Goal: Task Accomplishment & Management: Manage account settings

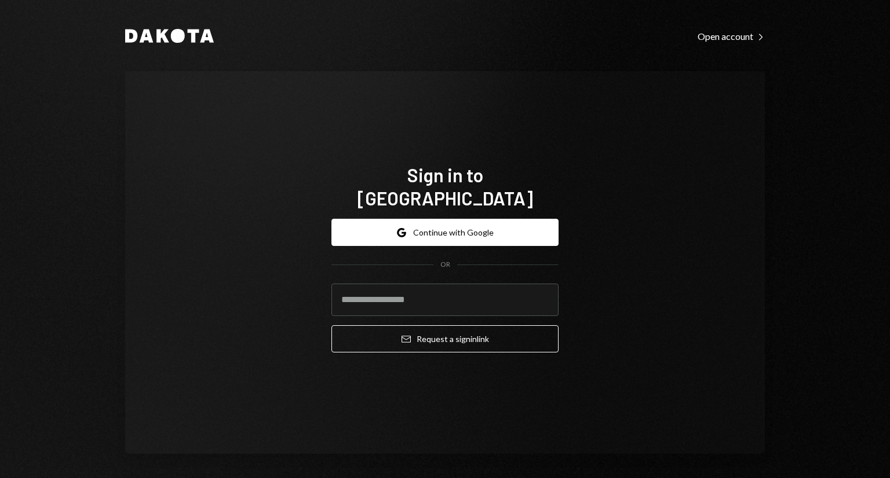
click at [0, 478] on com-1password-button at bounding box center [0, 478] width 0 height 0
type input "**********"
click at [410, 326] on button "Email Request a sign in link" at bounding box center [444, 339] width 227 height 27
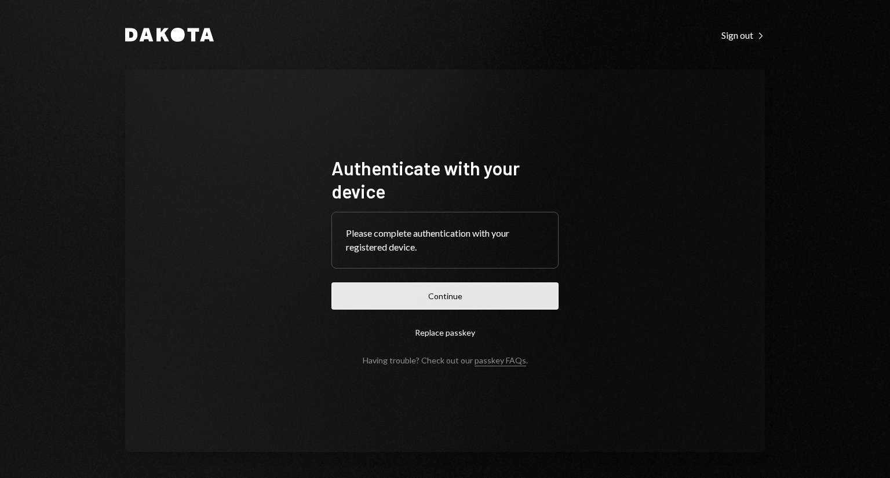
click at [440, 288] on button "Continue" at bounding box center [444, 296] width 227 height 27
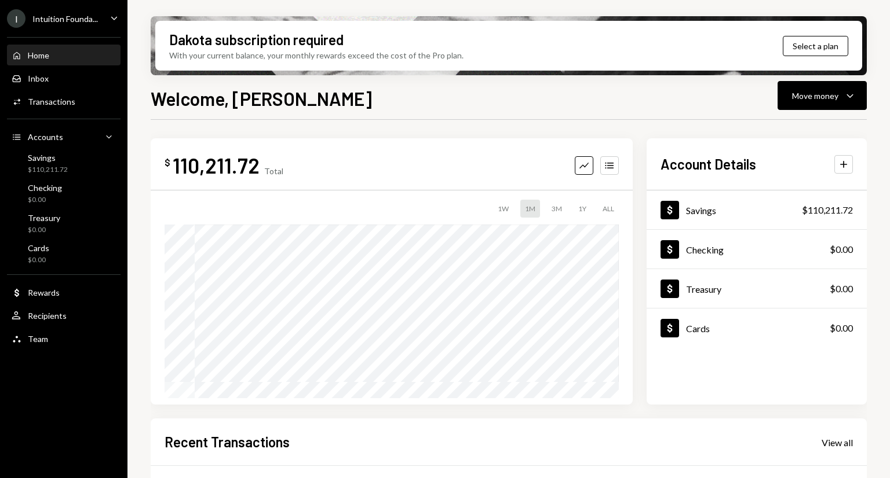
click at [113, 25] on div "Caret Down" at bounding box center [114, 19] width 13 height 14
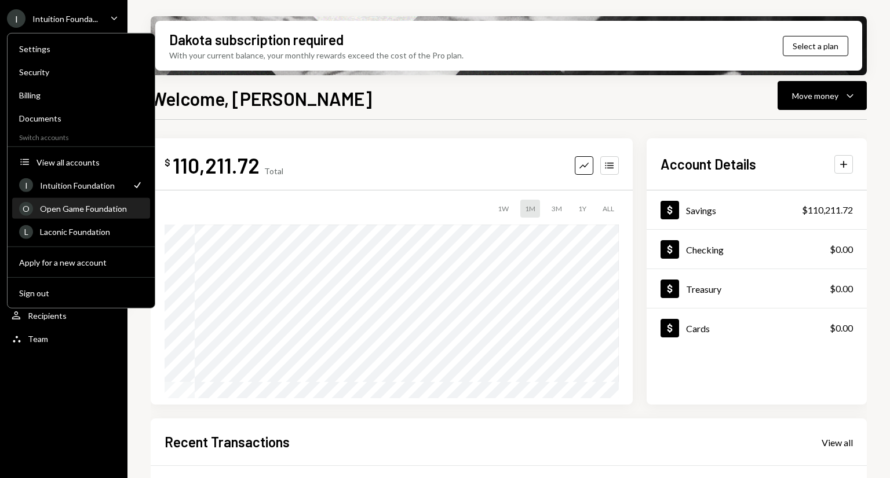
click at [108, 209] on div "Open Game Foundation" at bounding box center [91, 209] width 103 height 10
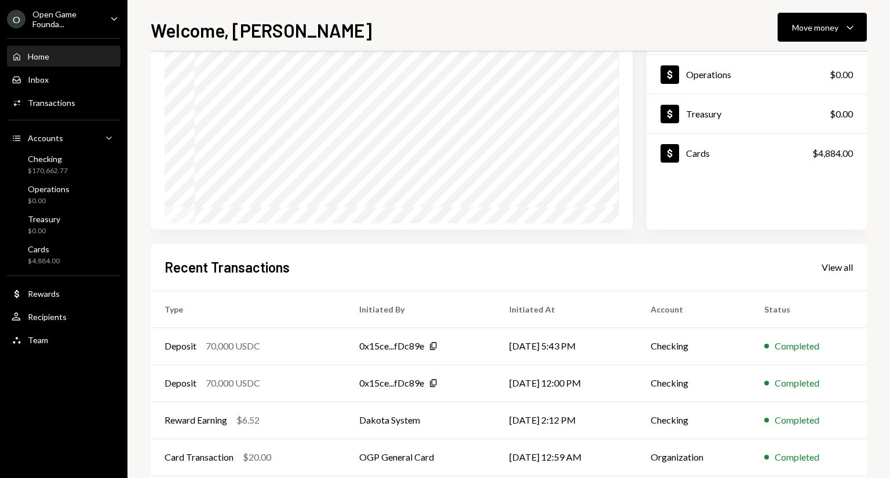
scroll to position [116, 0]
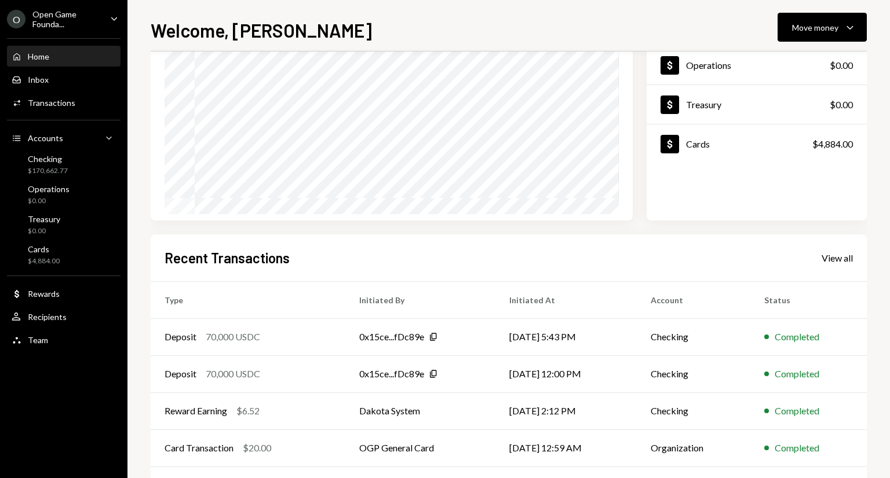
click at [117, 19] on icon "Caret Down" at bounding box center [114, 18] width 13 height 13
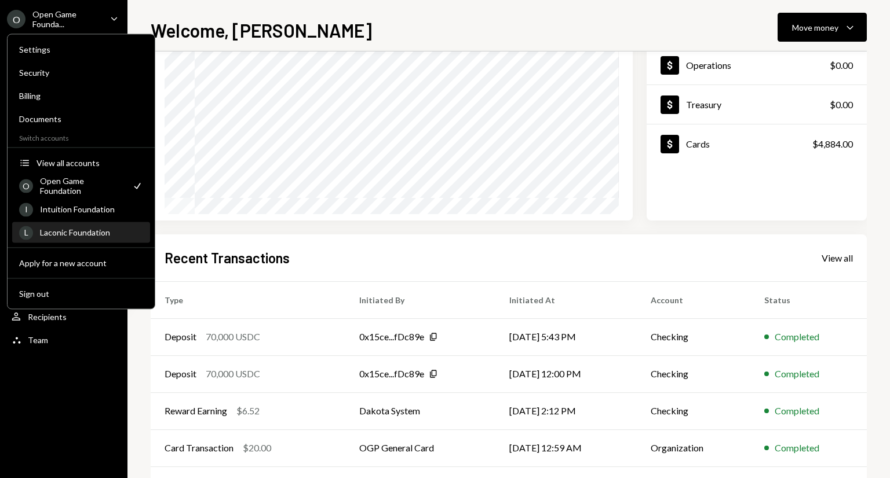
click at [74, 234] on div "Laconic Foundation" at bounding box center [91, 233] width 103 height 10
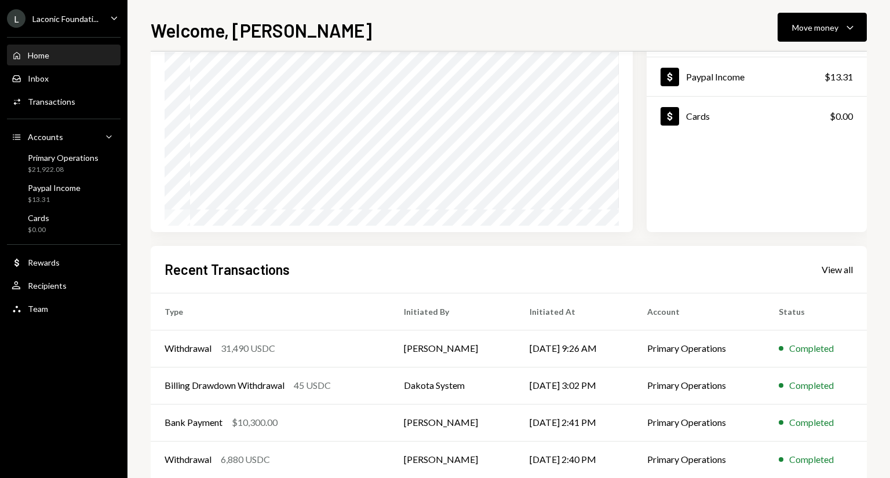
scroll to position [107, 0]
